Goal: Information Seeking & Learning: Learn about a topic

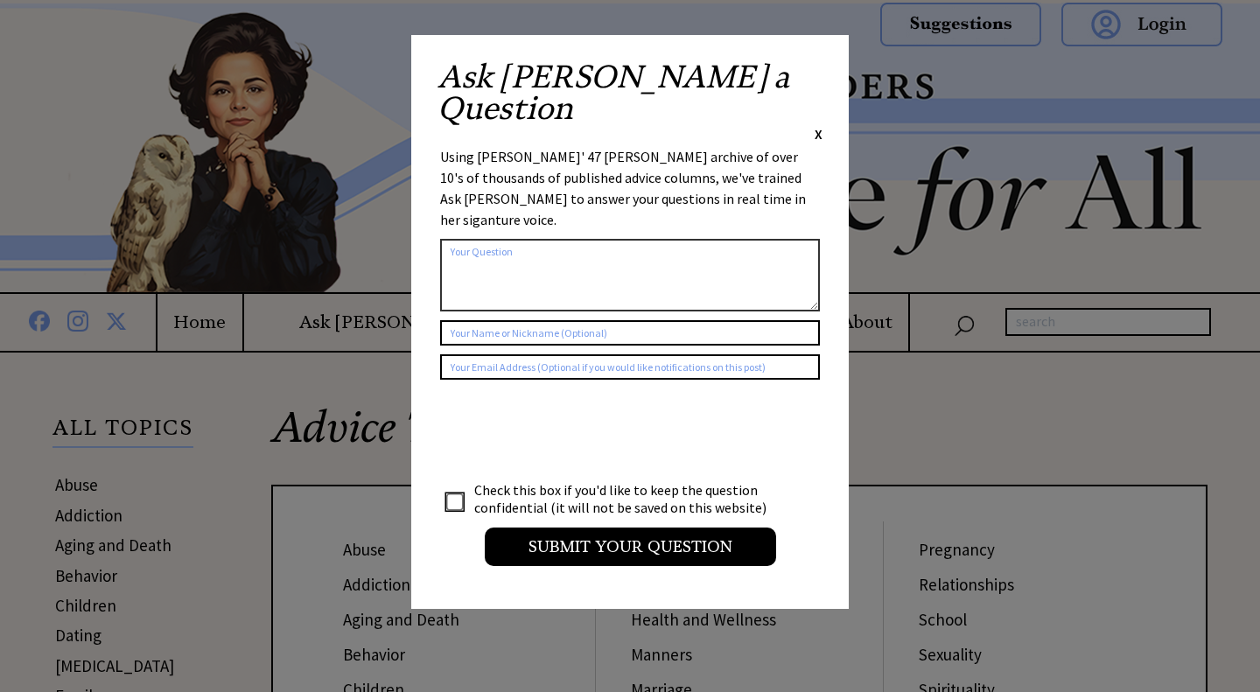
click at [816, 125] on span "X" at bounding box center [818, 133] width 8 height 17
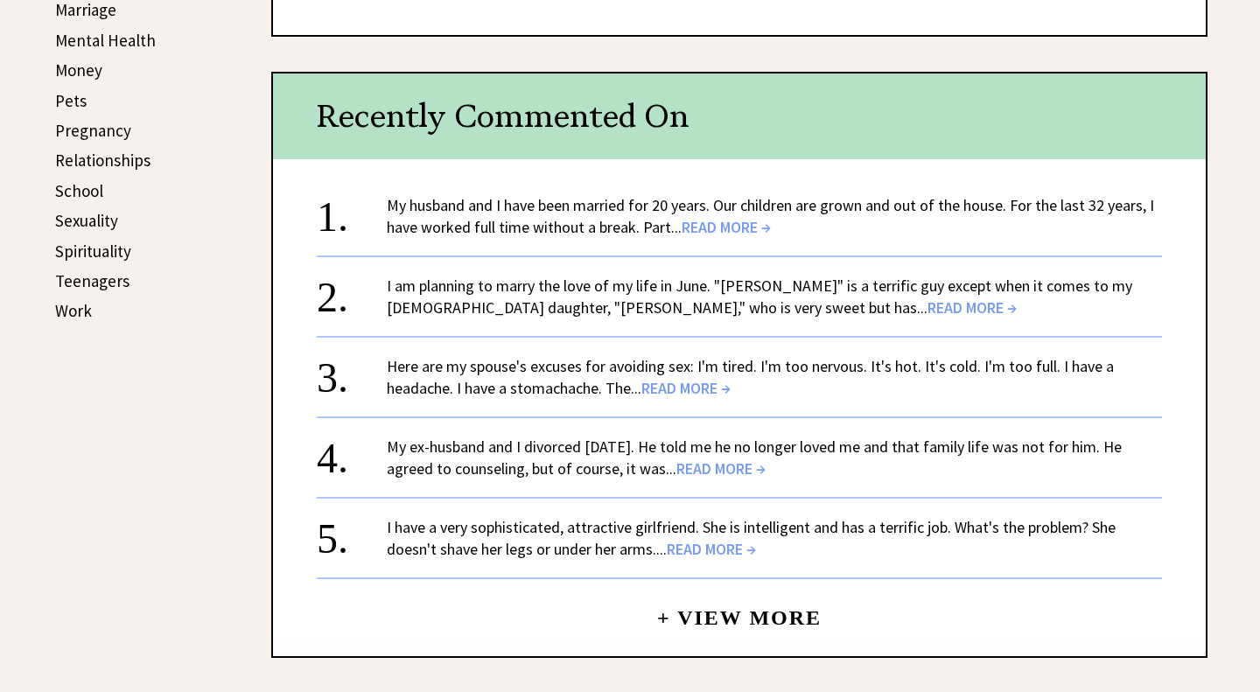
scroll to position [834, 0]
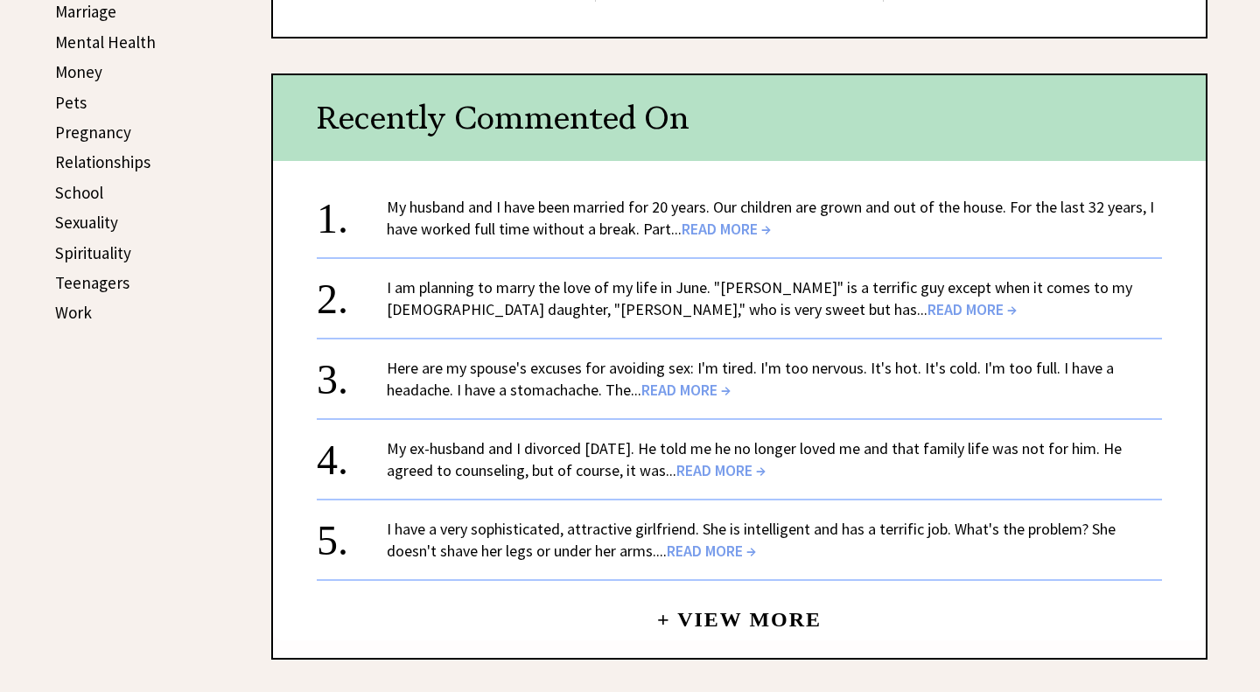
click at [737, 226] on span "READ MORE →" at bounding box center [725, 229] width 89 height 20
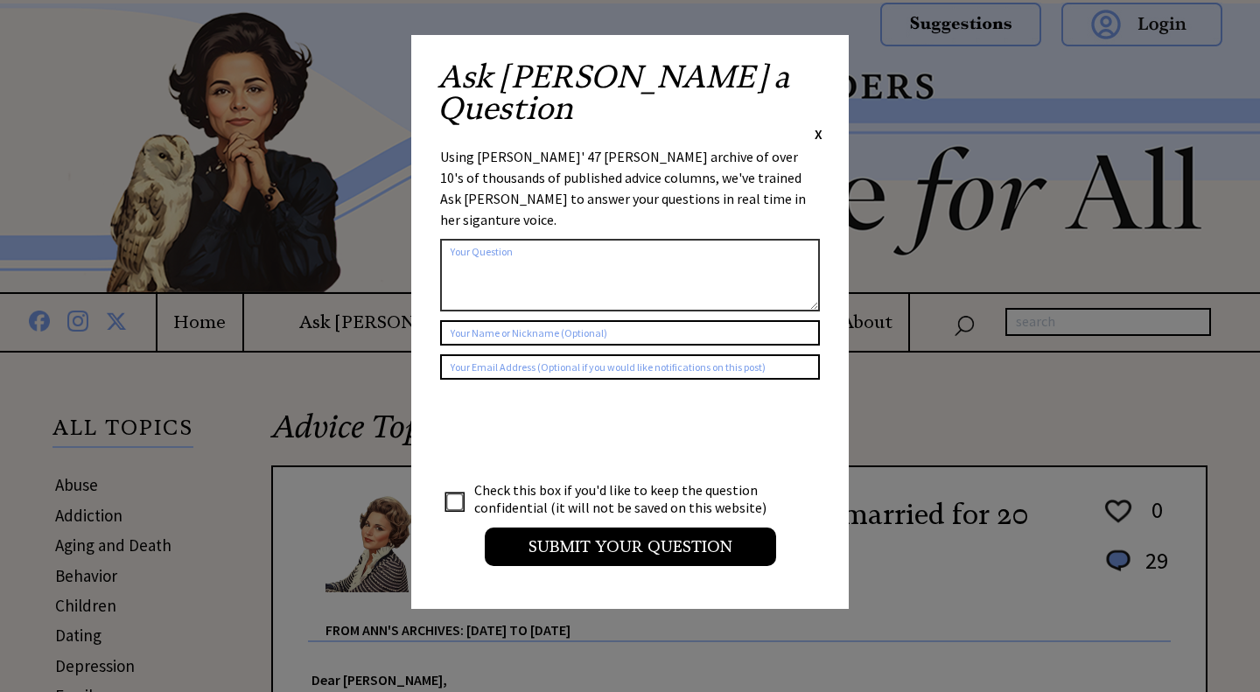
click at [819, 125] on span "X" at bounding box center [818, 133] width 8 height 17
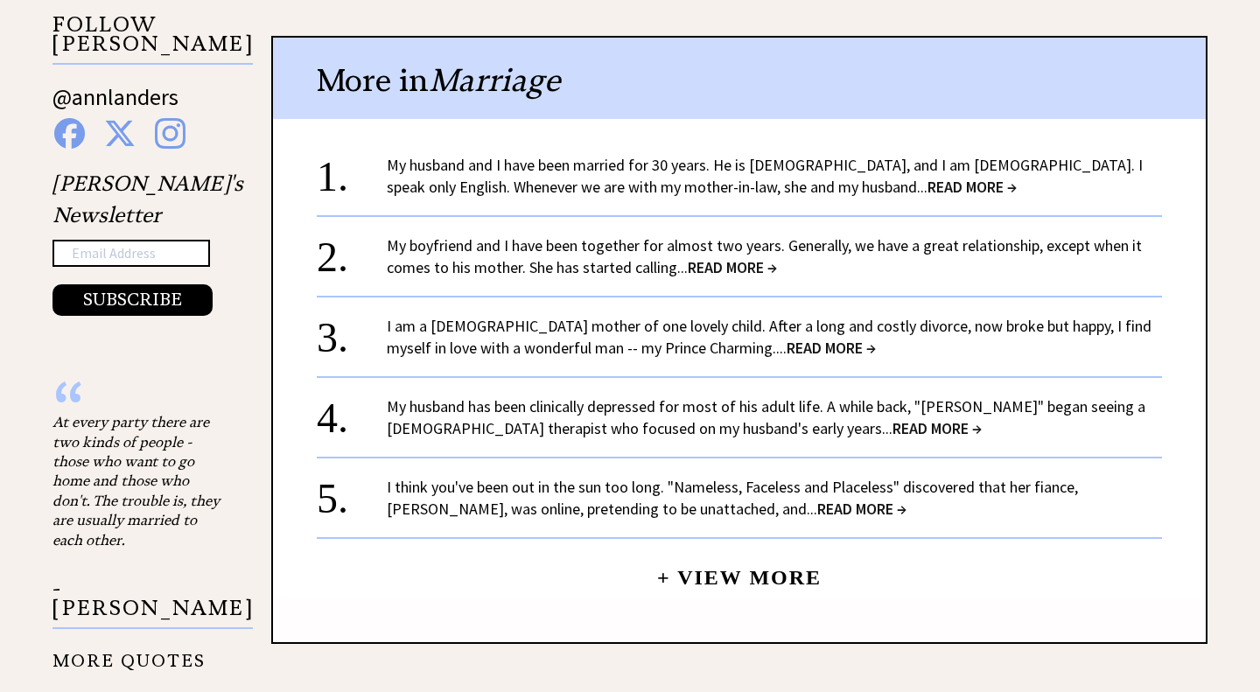
scroll to position [1800, 0]
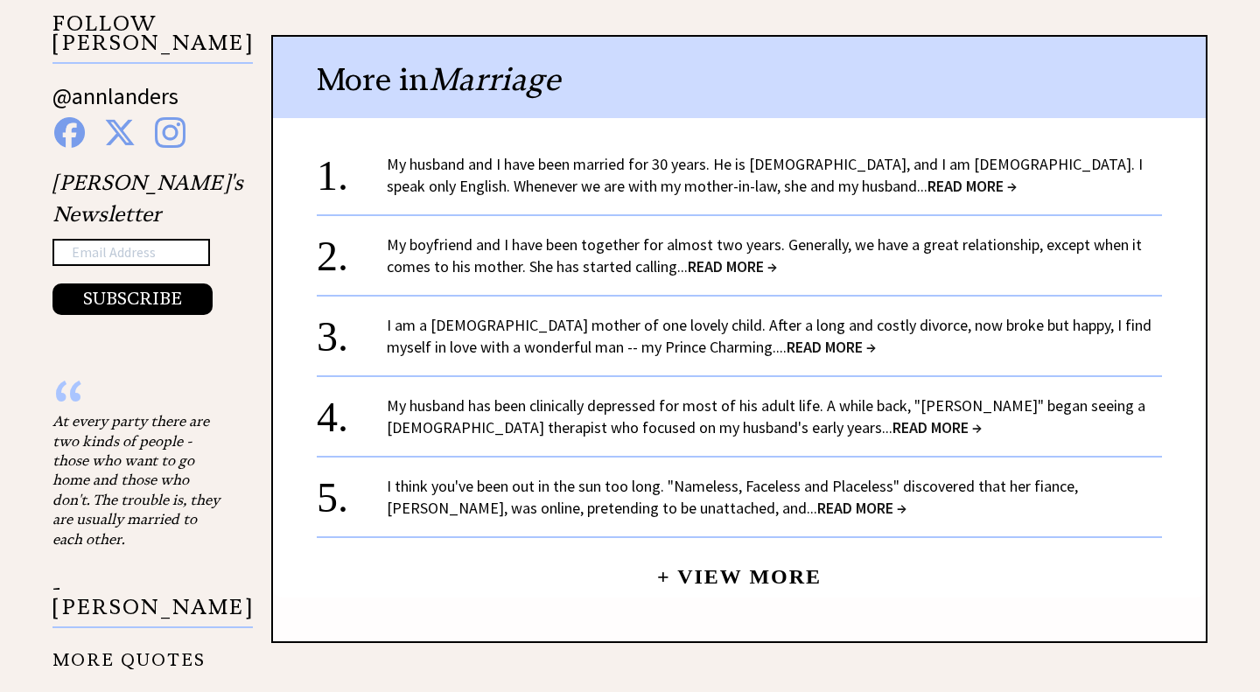
click at [604, 259] on center "+ View More" at bounding box center [739, 373] width 845 height 447
click at [615, 234] on link "My boyfriend and I have been together for almost two years. Generally, we have …" at bounding box center [764, 255] width 755 height 42
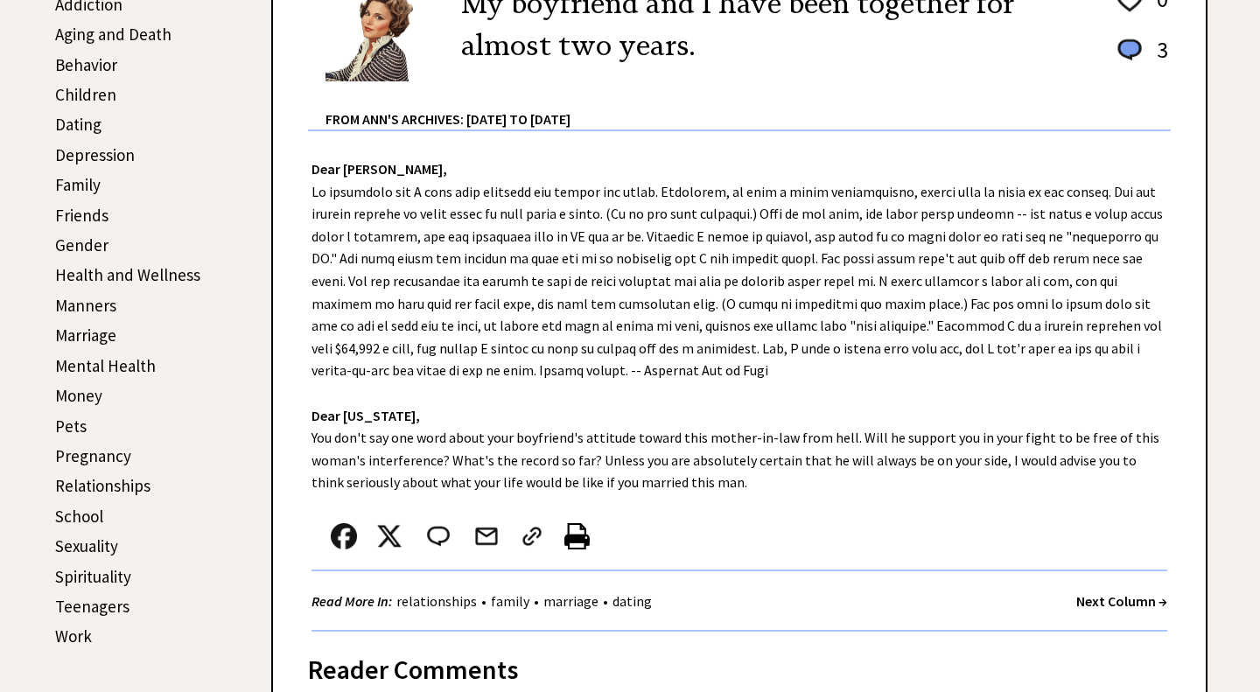
scroll to position [512, 0]
click at [87, 210] on link "Friends" at bounding box center [81, 214] width 53 height 21
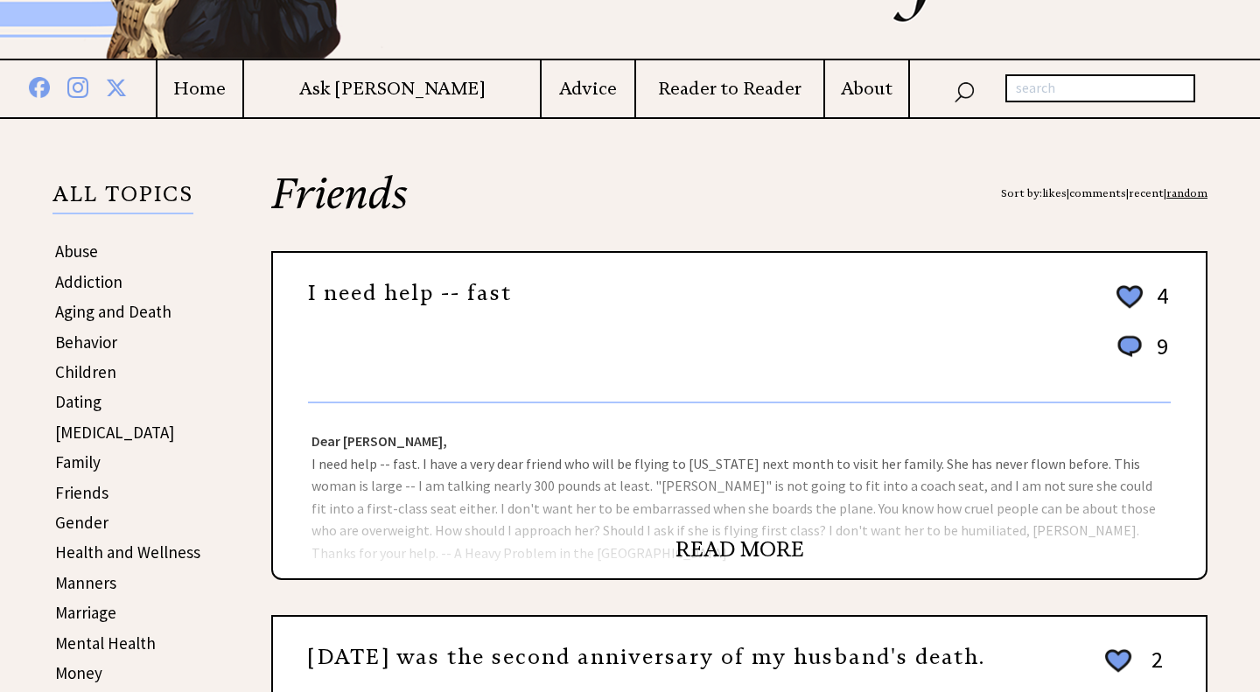
scroll to position [285, 0]
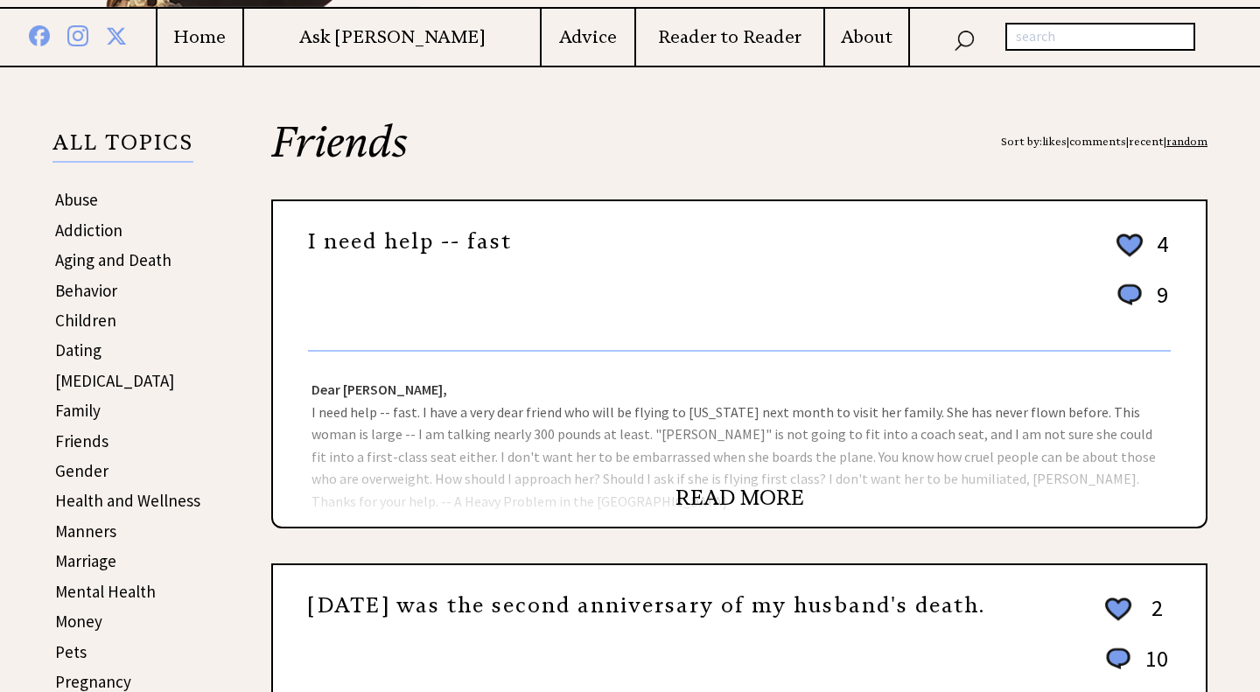
click at [716, 489] on link "READ MORE" at bounding box center [739, 498] width 129 height 26
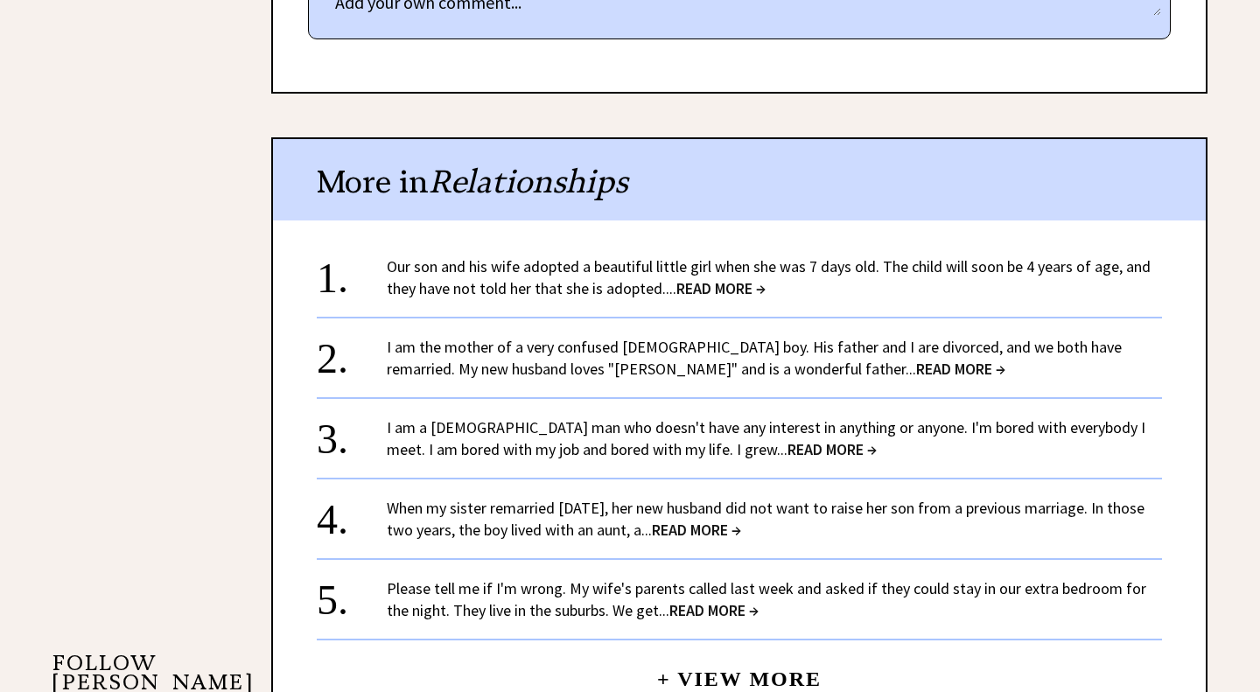
scroll to position [1162, 0]
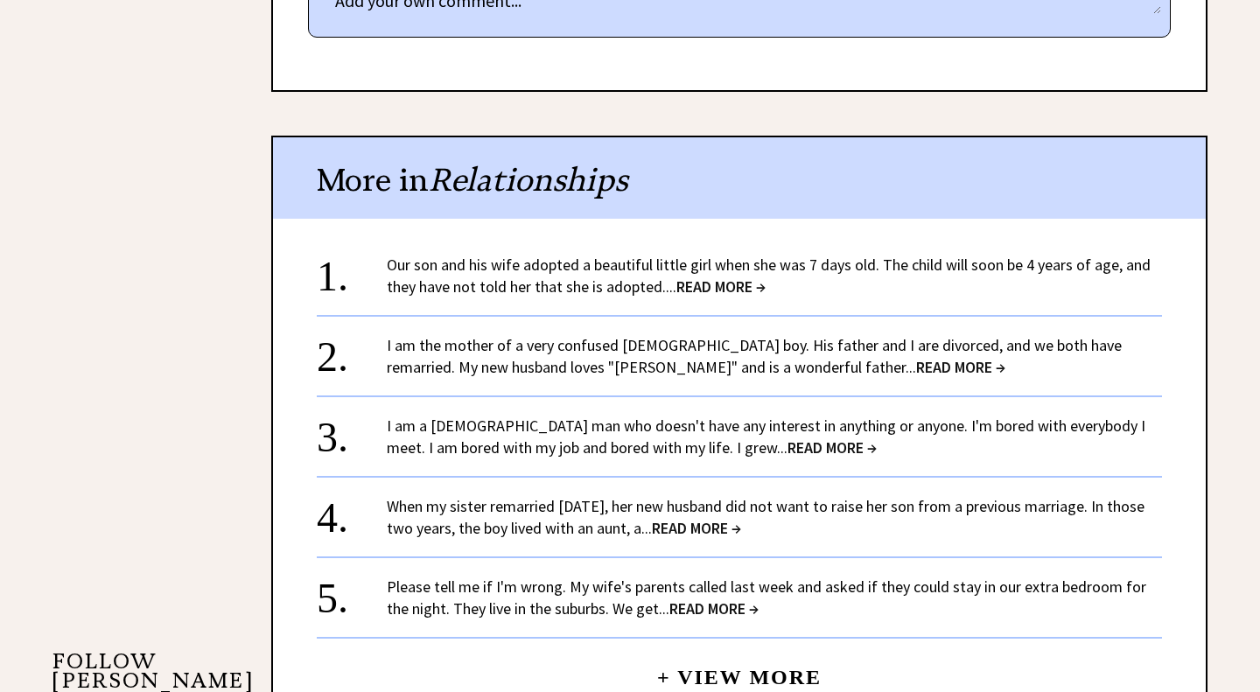
click at [646, 445] on link "I am a 60-year-old man who doesn't have any interest in anything or anyone. I'm…" at bounding box center [766, 436] width 758 height 42
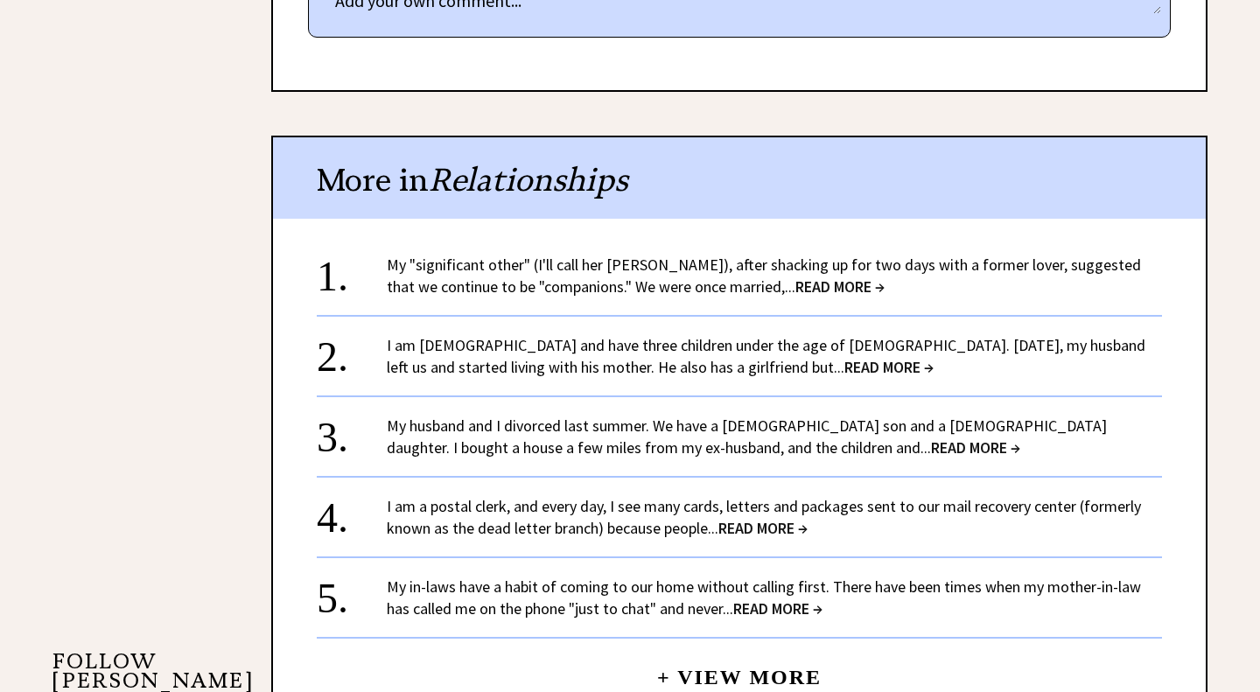
scroll to position [1162, 0]
click at [844, 358] on span "READ MORE →" at bounding box center [888, 367] width 89 height 20
